Goal: Information Seeking & Learning: Learn about a topic

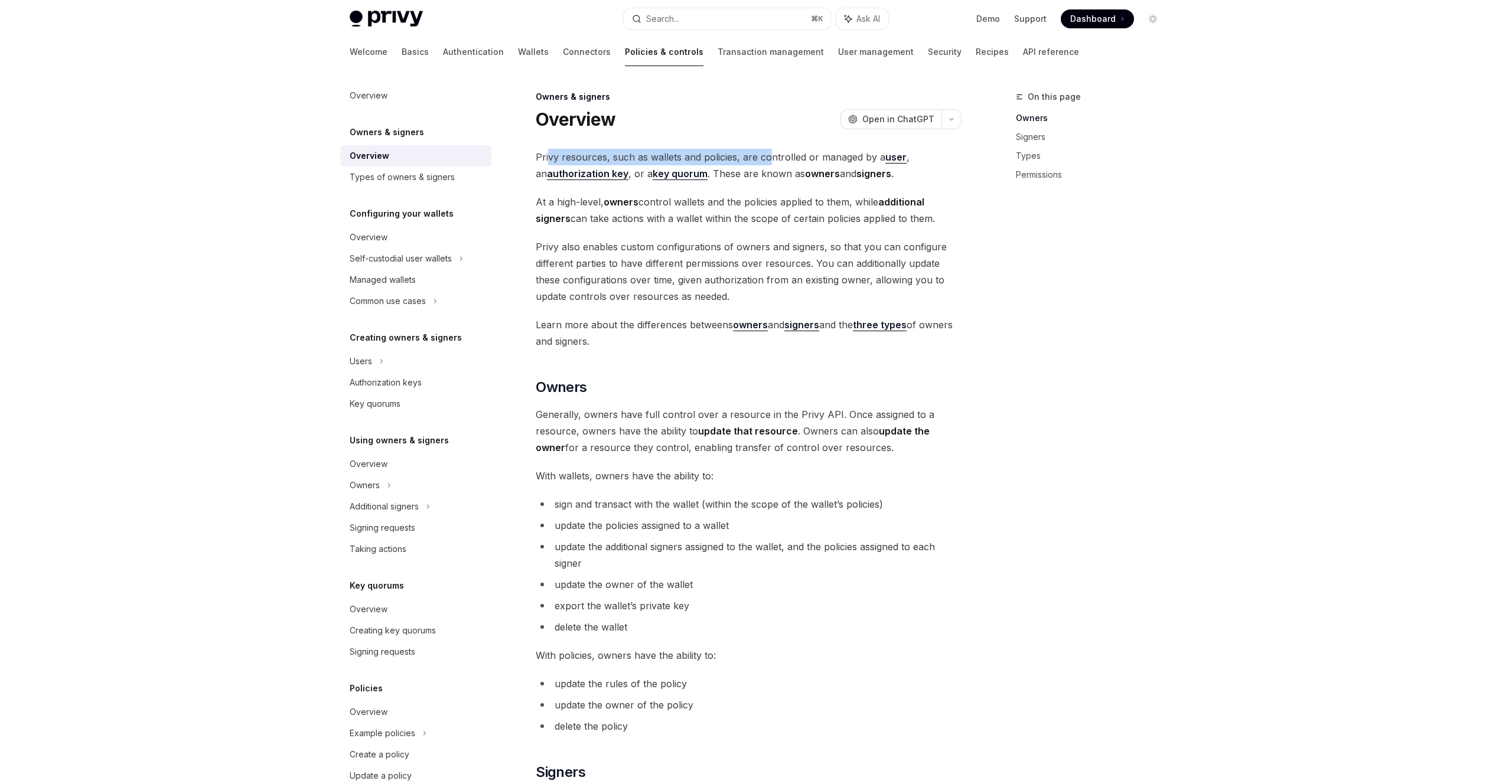
drag, startPoint x: 547, startPoint y: 156, endPoint x: 774, endPoint y: 166, distance: 227.2
click at [774, 165] on span "Privy resources, such as wallets and policies, are controlled or managed by a u…" at bounding box center [749, 166] width 426 height 33
click at [834, 164] on span "Privy resources, such as wallets and policies, are controlled or managed by a u…" at bounding box center [749, 166] width 426 height 33
drag, startPoint x: 703, startPoint y: 176, endPoint x: 878, endPoint y: 173, distance: 175.0
click at [878, 173] on span "Privy resources, such as wallets and policies, are controlled or managed by a u…" at bounding box center [749, 166] width 426 height 33
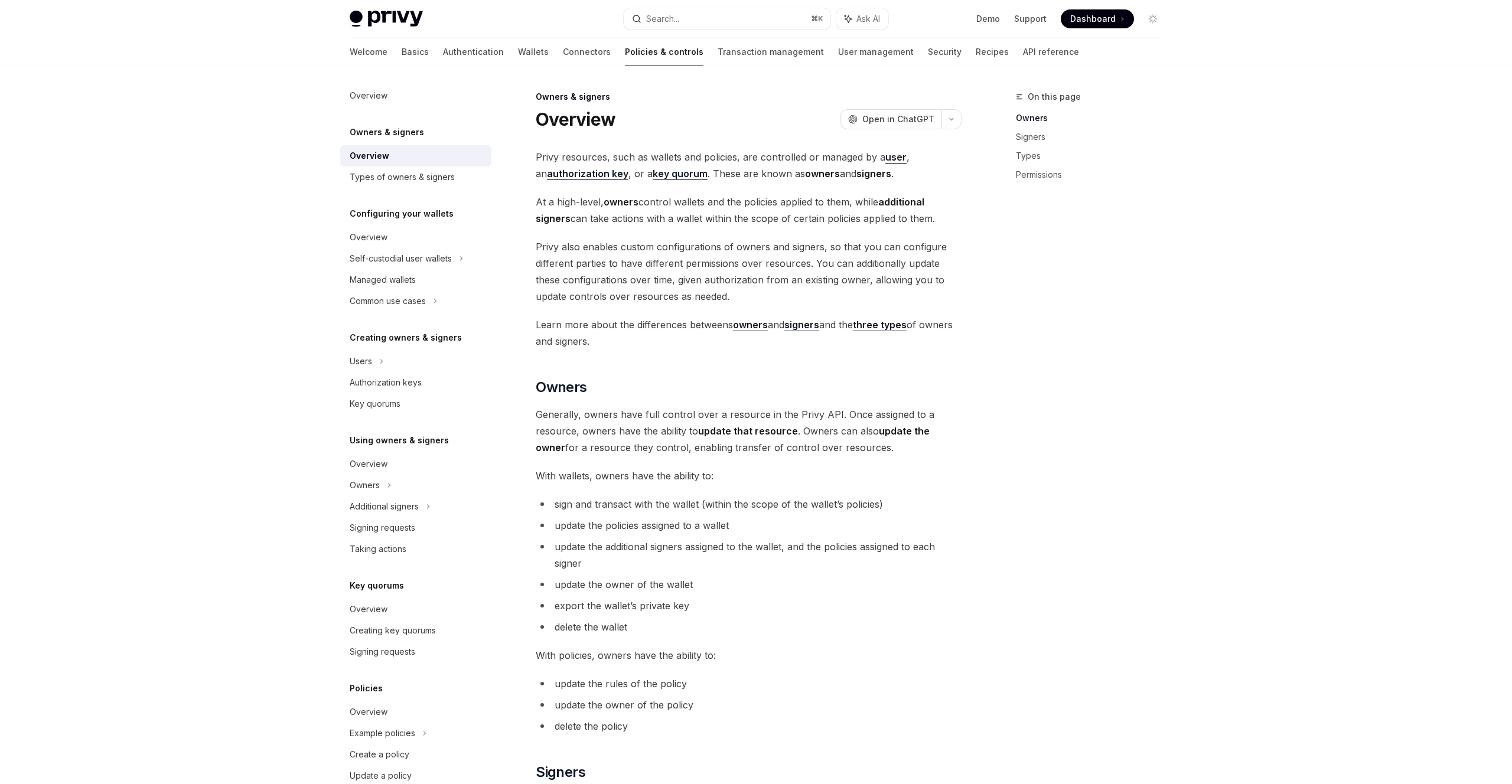
click at [875, 174] on strong "signers" at bounding box center [874, 173] width 35 height 11
